Goal: Information Seeking & Learning: Learn about a topic

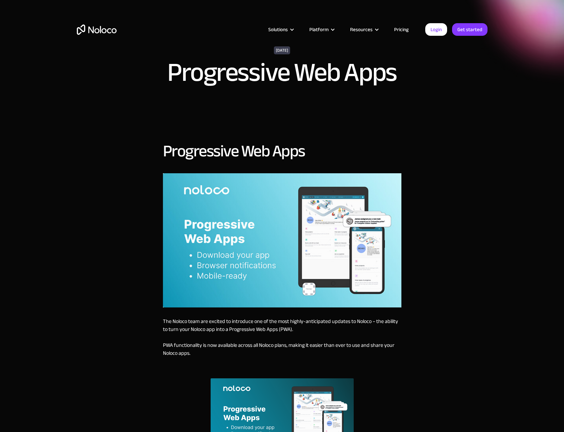
click at [408, 28] on link "Pricing" at bounding box center [401, 29] width 31 height 9
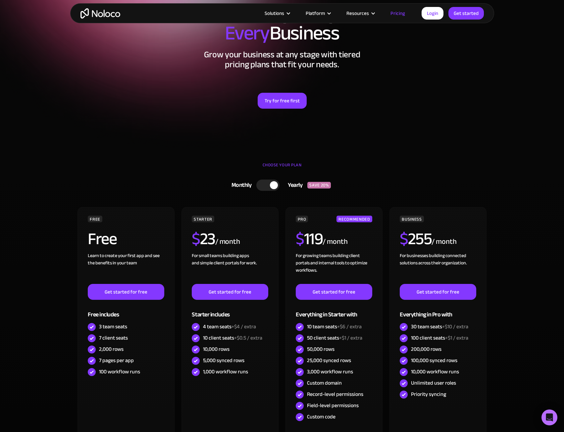
scroll to position [55, 0]
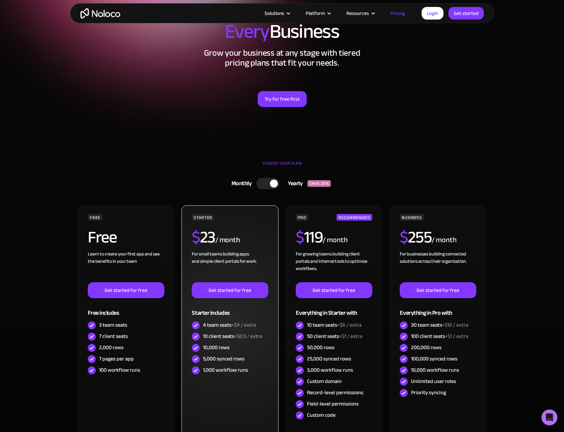
click at [232, 254] on div "For small teams building apps and simple client portals for work. ‍" at bounding box center [230, 266] width 76 height 32
click at [235, 259] on div "For small teams building apps and simple client portals for work. ‍" at bounding box center [230, 266] width 76 height 32
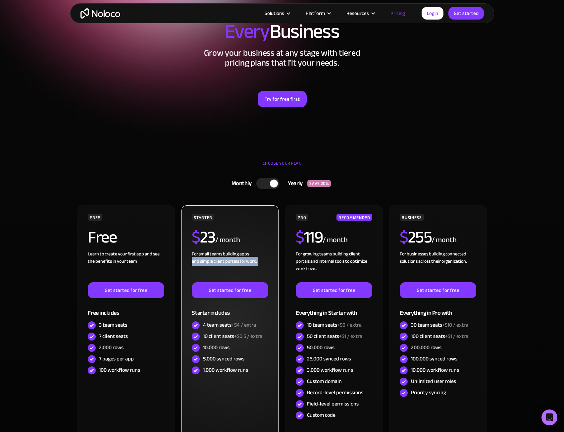
click at [235, 259] on div "For small teams building apps and simple client portals for work. ‍" at bounding box center [230, 266] width 76 height 32
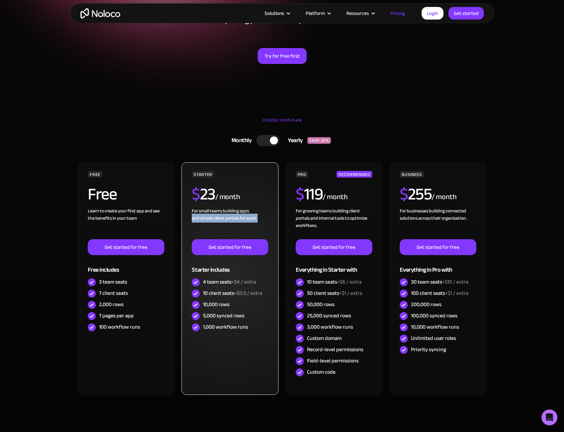
scroll to position [100, 0]
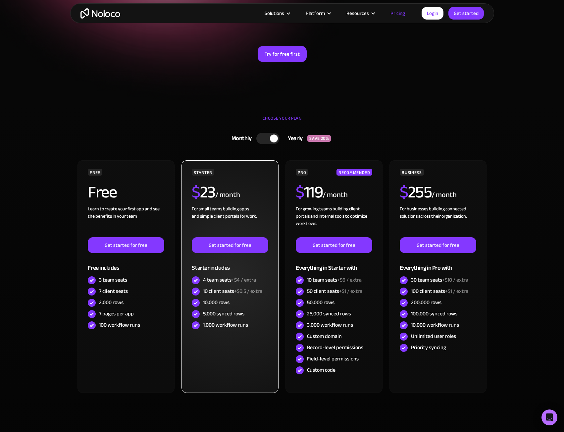
click at [234, 293] on div "10 client seats +$0.5 / extra" at bounding box center [232, 290] width 59 height 7
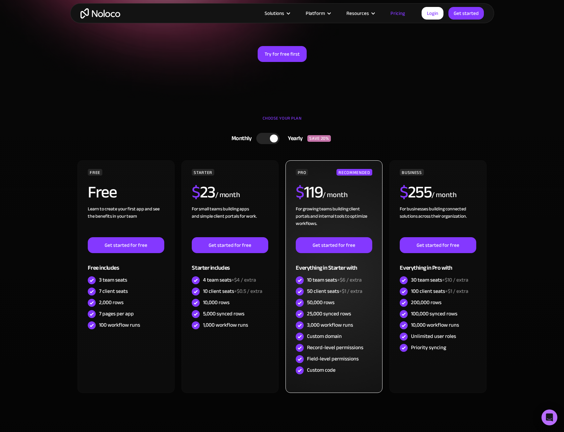
click at [335, 215] on div "For growing teams building client portals and internal tools to optimize workfl…" at bounding box center [334, 221] width 76 height 32
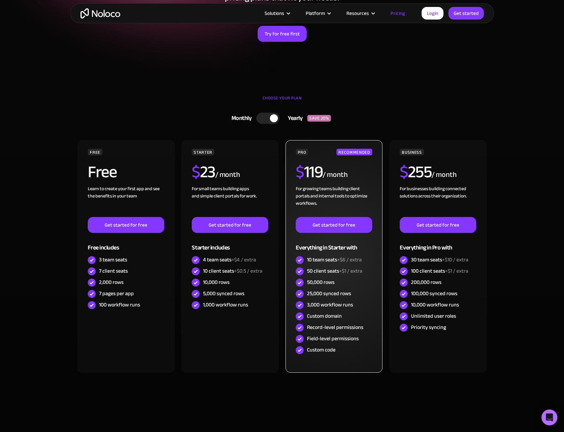
click at [340, 272] on div "50 client seats +$1 / extra" at bounding box center [334, 270] width 55 height 7
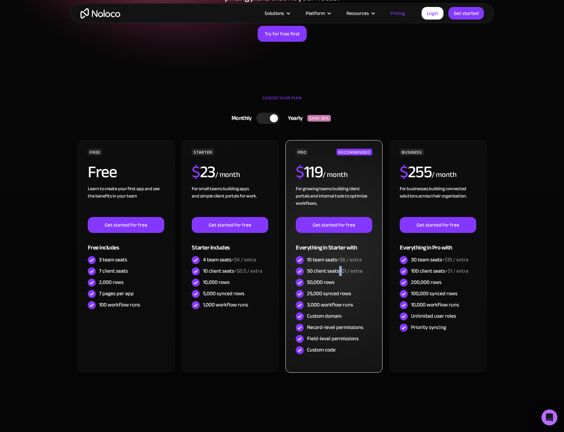
click at [340, 272] on div "50 client seats +$1 / extra" at bounding box center [334, 270] width 55 height 7
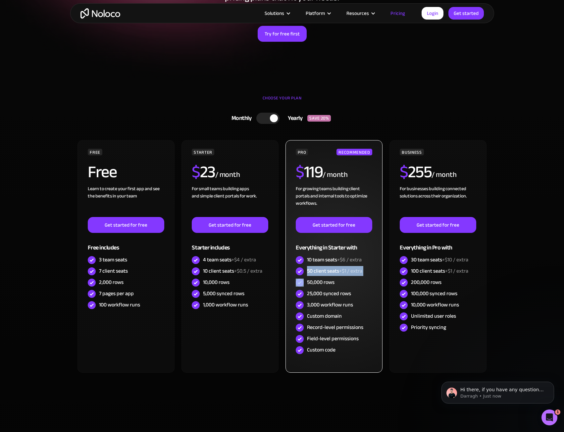
scroll to position [0, 0]
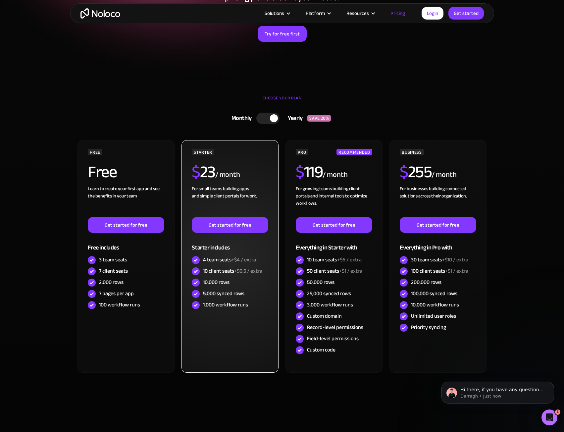
click at [244, 261] on span "+$4 / extra" at bounding box center [243, 259] width 24 height 10
click at [240, 269] on span "+$0.5 / extra" at bounding box center [248, 271] width 28 height 10
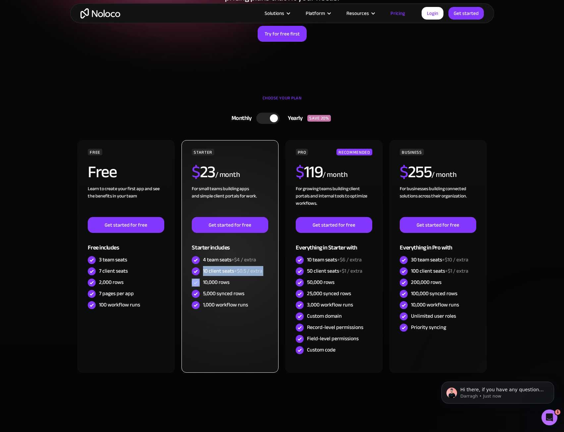
click at [240, 269] on span "+$0.5 / extra" at bounding box center [248, 271] width 28 height 10
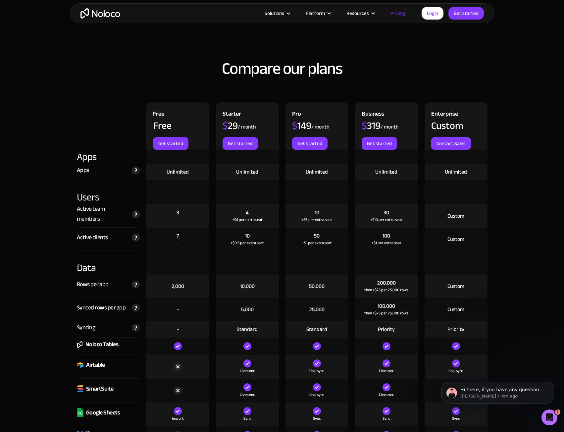
scroll to position [698, 0]
click at [177, 212] on div "3" at bounding box center [177, 211] width 3 height 7
click at [190, 216] on div "3 -" at bounding box center [177, 215] width 63 height 23
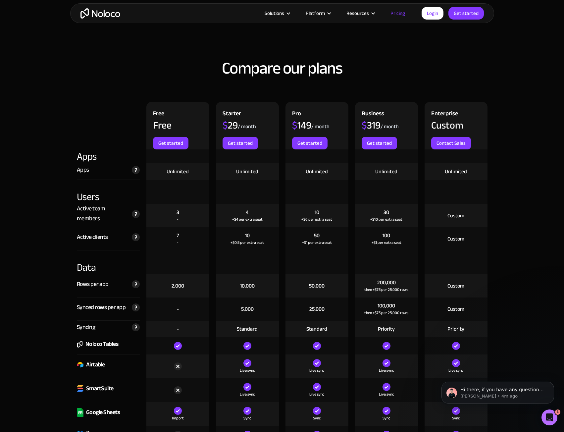
click at [190, 216] on div "3 -" at bounding box center [177, 215] width 63 height 23
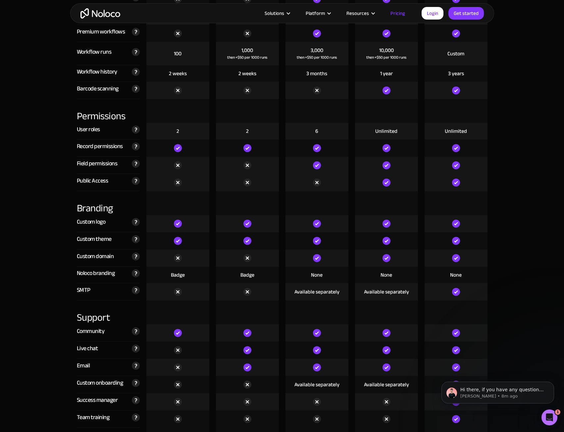
scroll to position [1387, 0]
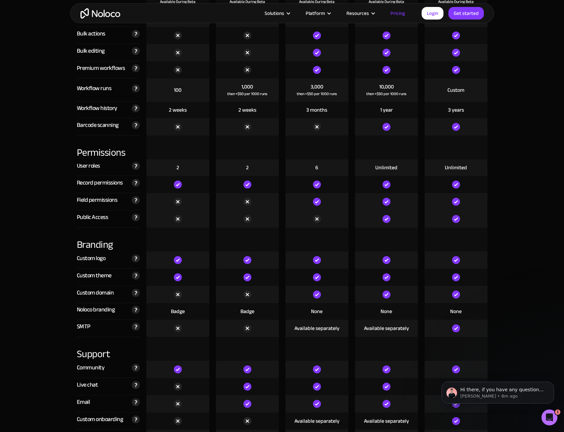
click at [195, 311] on div "Badge" at bounding box center [177, 311] width 63 height 17
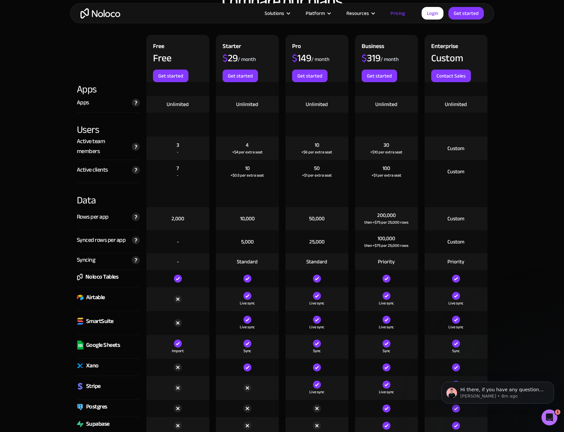
scroll to position [765, 0]
click at [178, 297] on img at bounding box center [178, 299] width 8 height 8
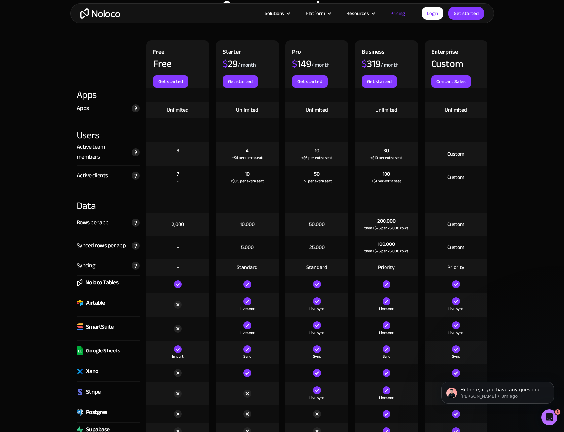
scroll to position [759, 0]
click at [250, 157] on div "+$4 per extra seat" at bounding box center [247, 158] width 30 height 7
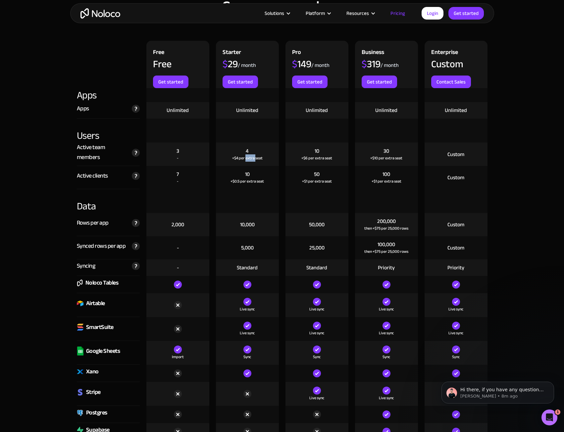
click at [250, 157] on div "+$4 per extra seat" at bounding box center [247, 158] width 30 height 7
click at [250, 179] on div "+$0.5 per extra seat" at bounding box center [246, 181] width 33 height 7
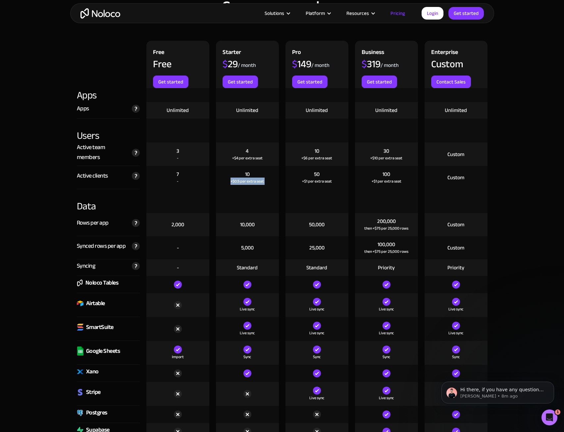
click at [257, 181] on div "+$0.5 per extra seat" at bounding box center [246, 181] width 33 height 7
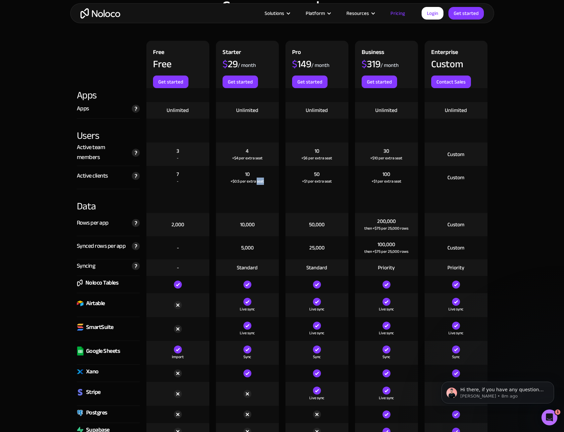
click at [257, 181] on div "+$0.5 per extra seat" at bounding box center [246, 181] width 33 height 7
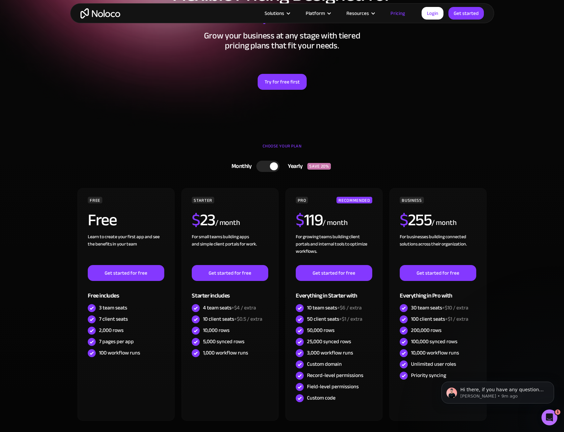
scroll to position [0, 0]
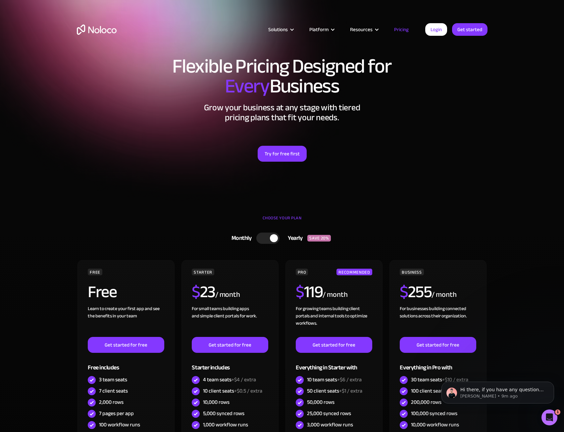
click at [271, 86] on h1 "Flexible Pricing Designed for Every Business" at bounding box center [282, 76] width 410 height 40
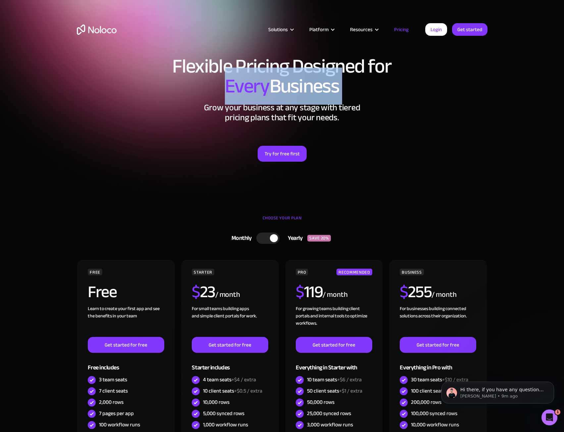
click at [271, 86] on h1 "Flexible Pricing Designed for Every Business" at bounding box center [282, 76] width 410 height 40
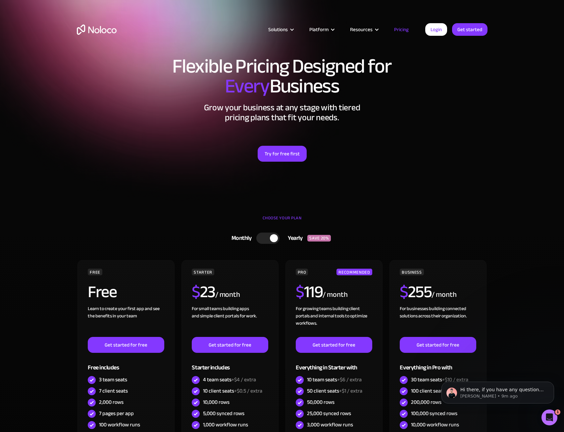
click at [222, 74] on h1 "Flexible Pricing Designed for Every Business" at bounding box center [282, 76] width 410 height 40
